Goal: Information Seeking & Learning: Learn about a topic

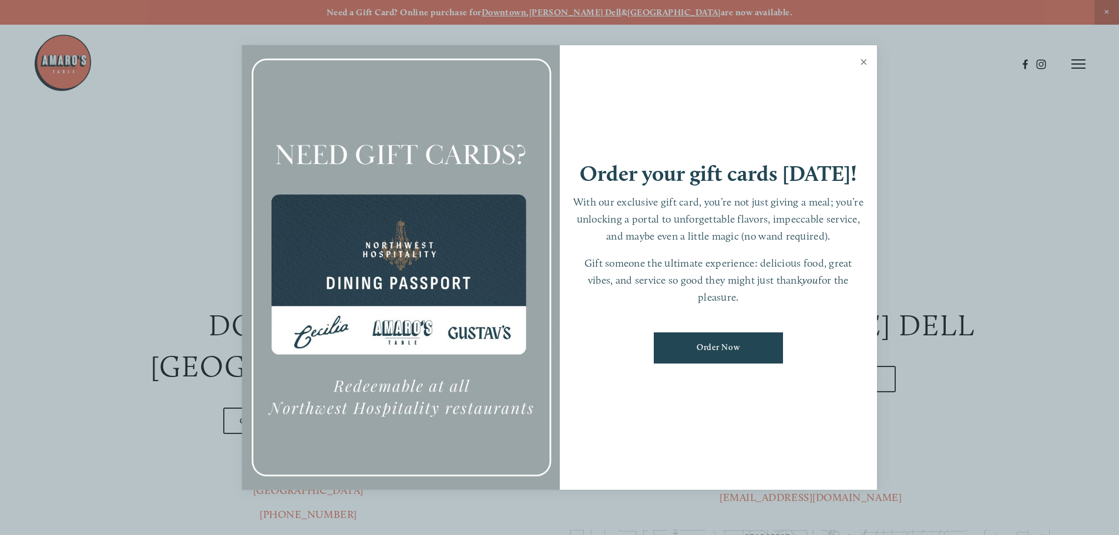
click at [864, 63] on link "Close" at bounding box center [864, 63] width 23 height 33
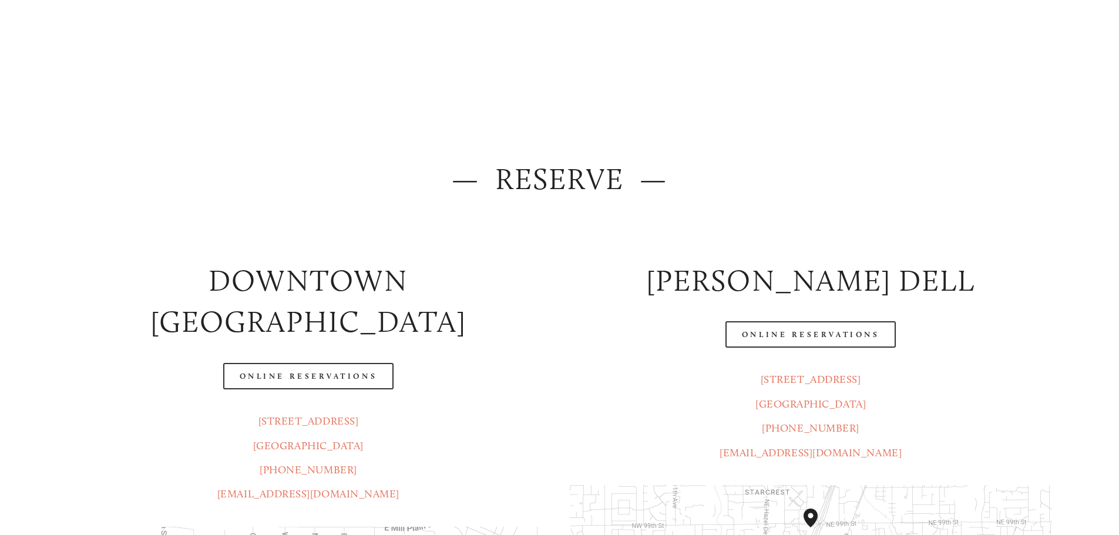
scroll to position [118, 0]
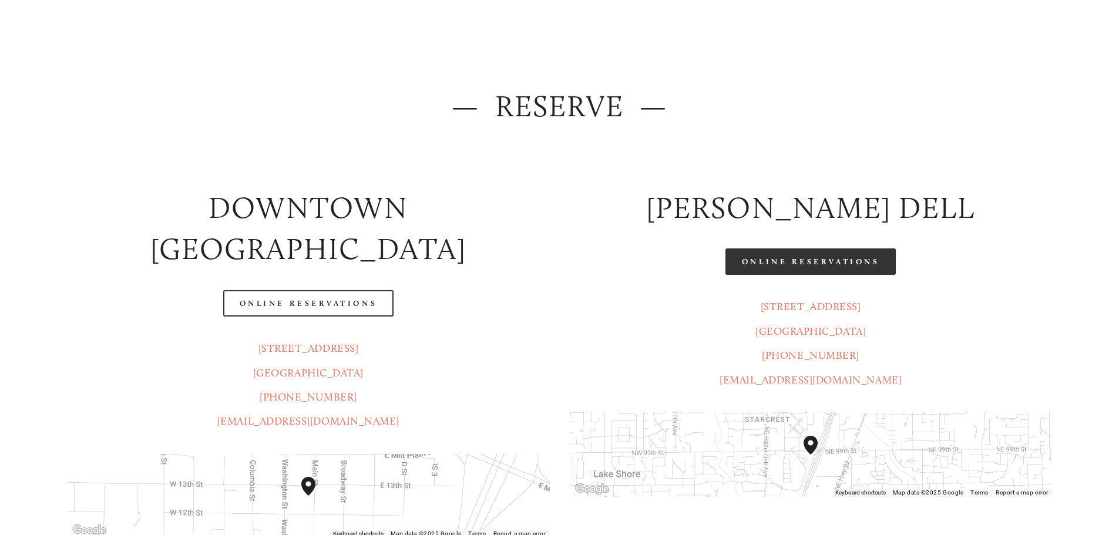
click at [763, 269] on link "Online Reservations" at bounding box center [811, 262] width 170 height 26
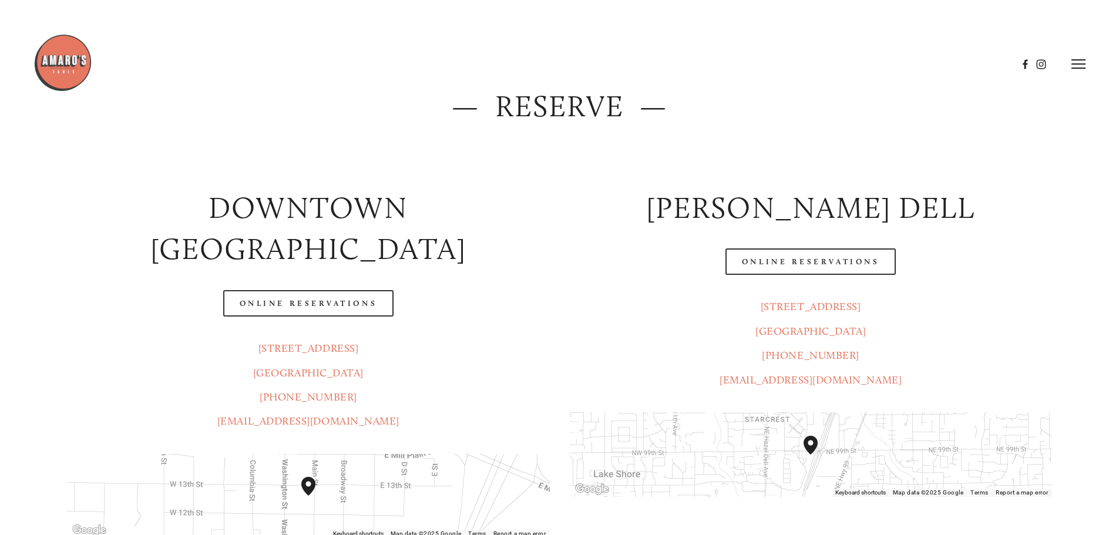
scroll to position [0, 0]
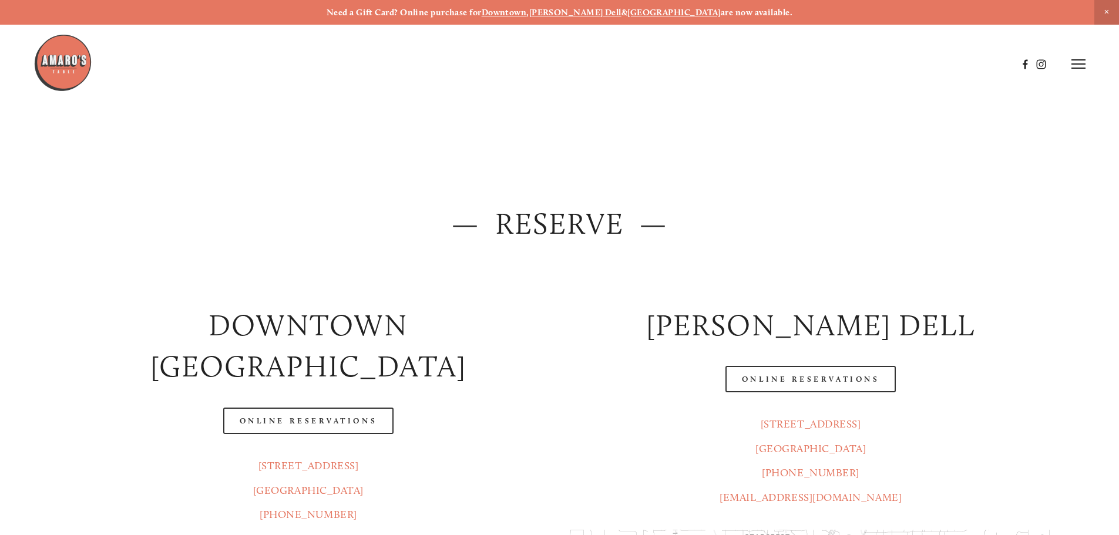
click at [82, 59] on img at bounding box center [62, 62] width 59 height 59
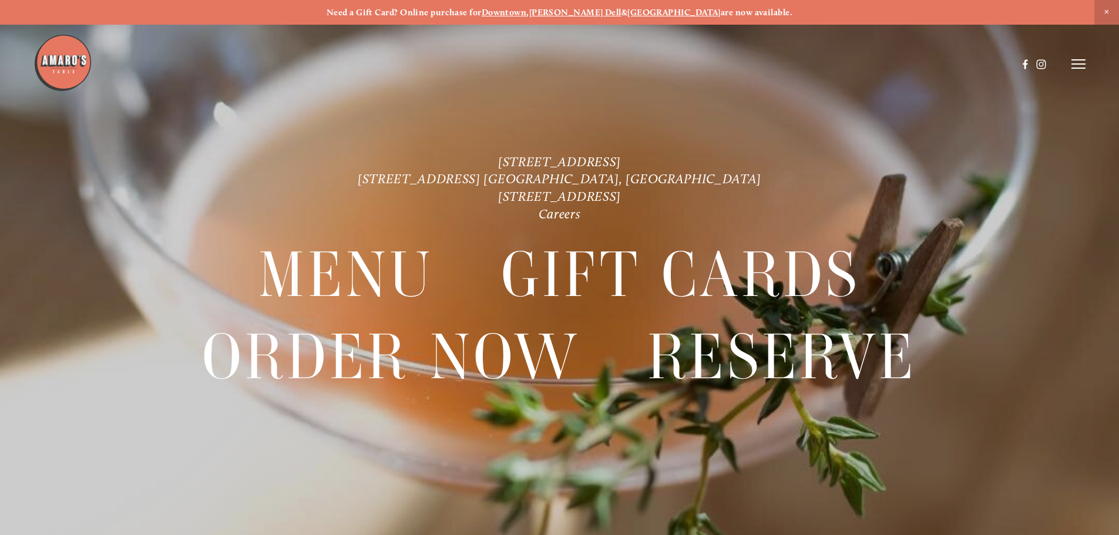
click at [1076, 66] on icon at bounding box center [1079, 64] width 14 height 11
click at [827, 66] on span "Menu" at bounding box center [832, 63] width 24 height 11
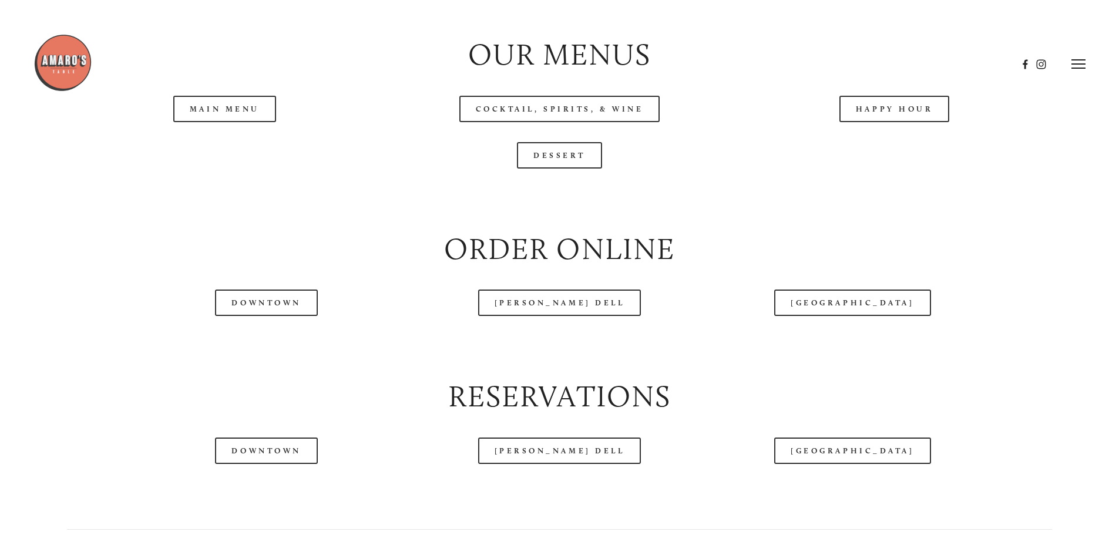
scroll to position [1351, 0]
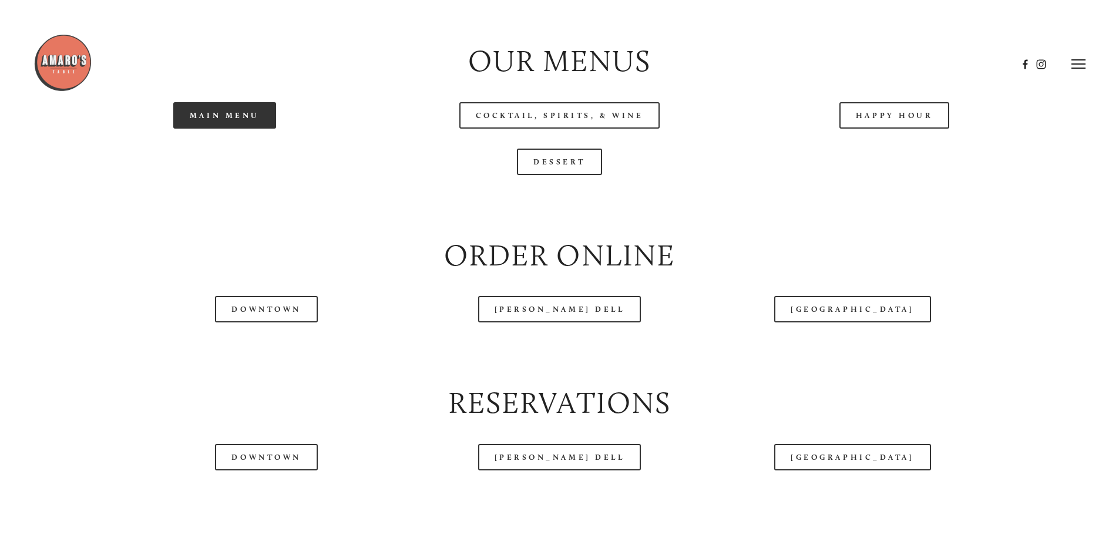
click at [230, 129] on link "Main Menu" at bounding box center [224, 115] width 103 height 26
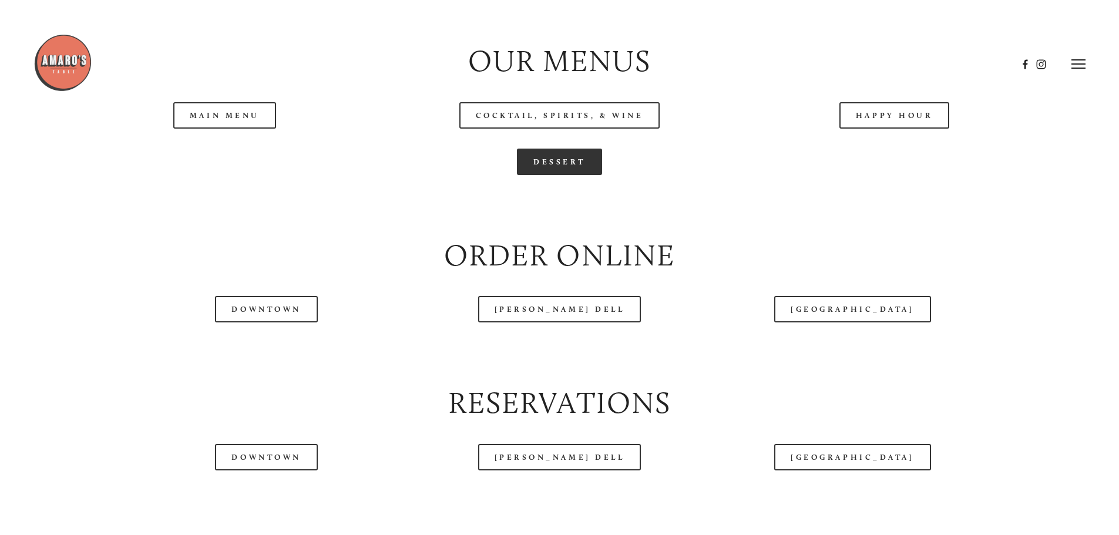
click at [547, 175] on link "Dessert" at bounding box center [559, 162] width 85 height 26
click at [864, 134] on div "Happy Hour" at bounding box center [894, 115] width 335 height 46
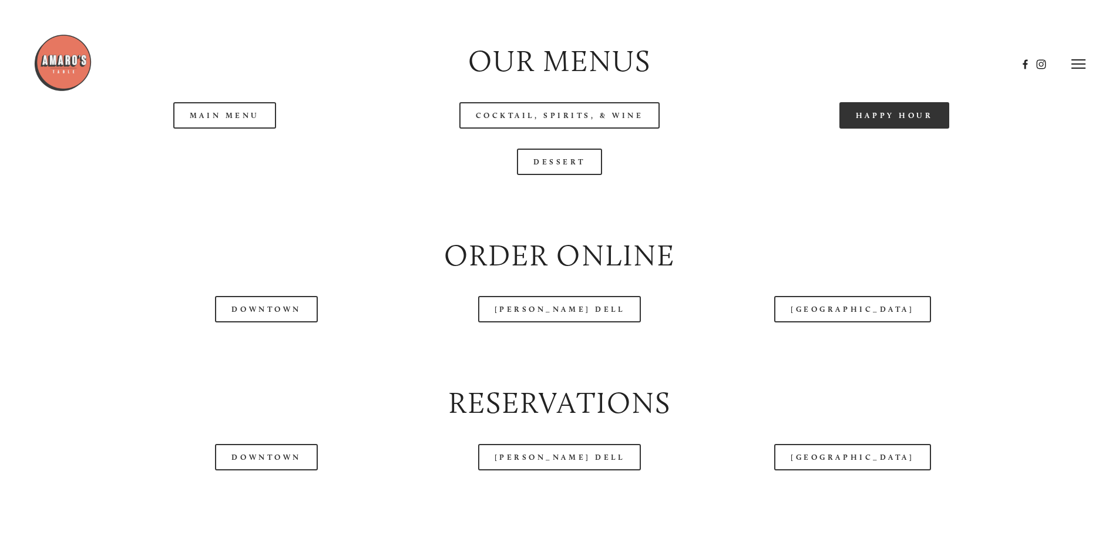
click at [872, 129] on link "Happy Hour" at bounding box center [895, 115] width 110 height 26
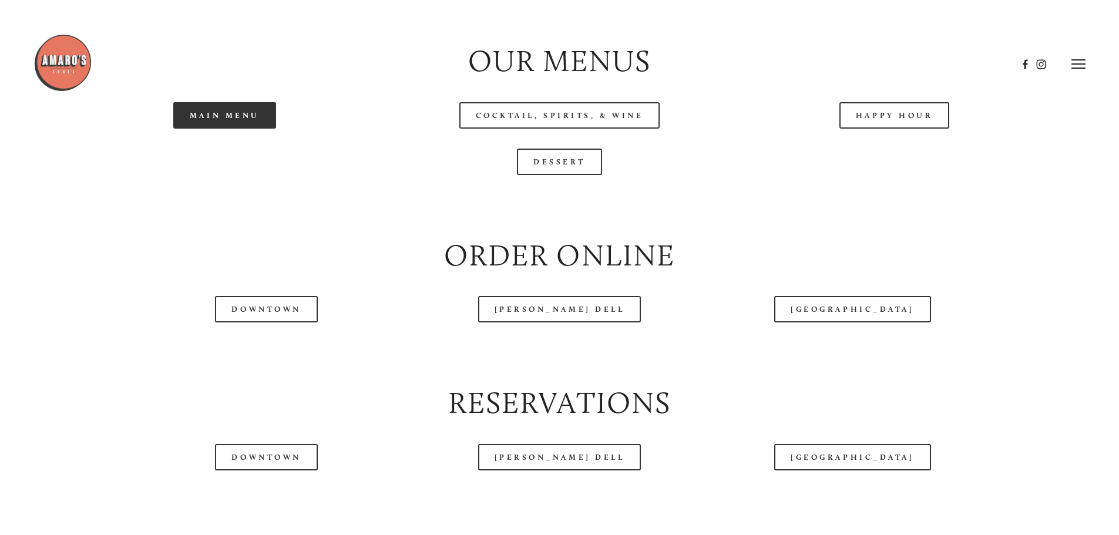
click at [251, 129] on link "Main Menu" at bounding box center [224, 115] width 103 height 26
